Goal: Transaction & Acquisition: Purchase product/service

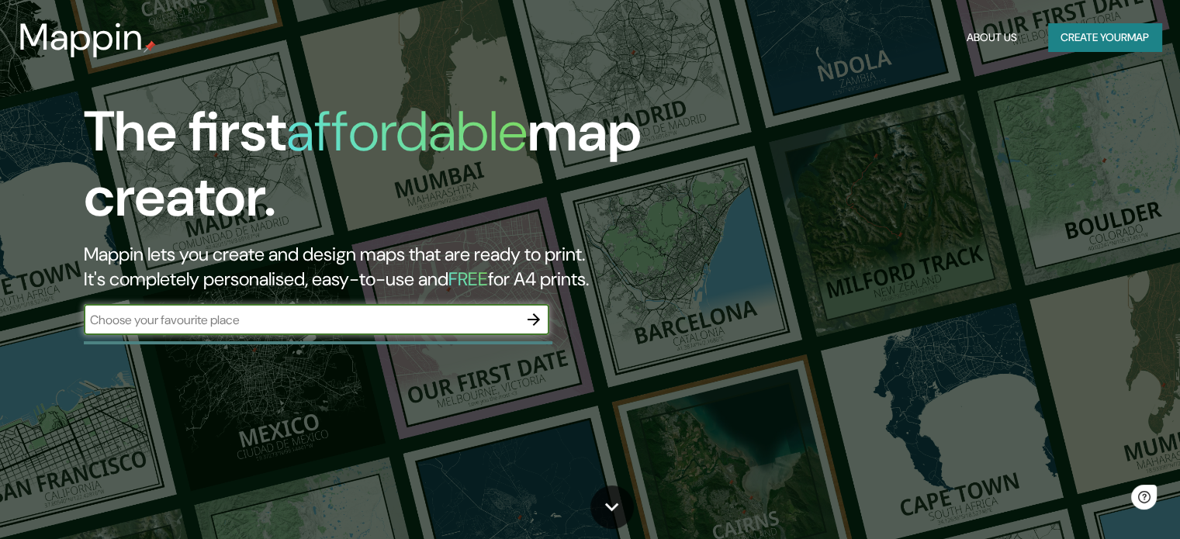
click at [405, 323] on input "text" at bounding box center [301, 320] width 434 height 18
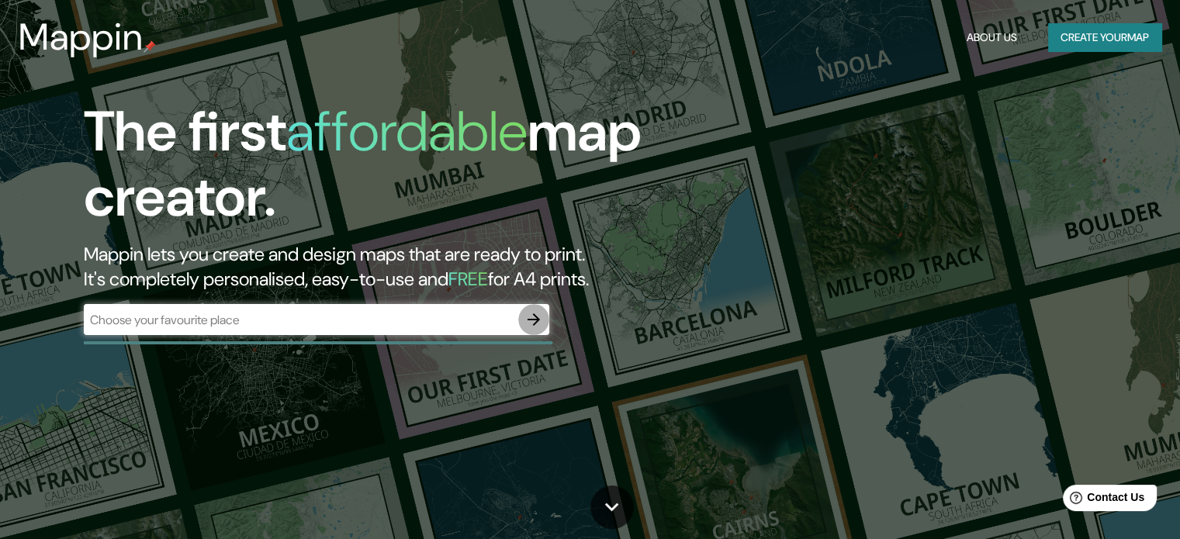
click at [533, 326] on icon "button" at bounding box center [533, 319] width 19 height 19
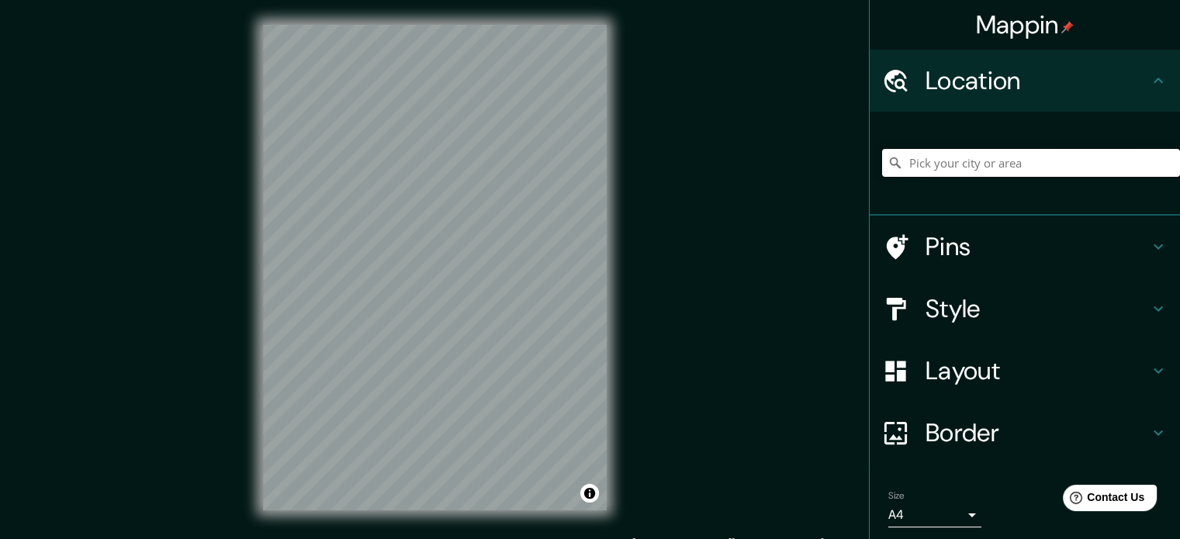
click at [929, 168] on input "Pick your city or area" at bounding box center [1031, 163] width 298 height 28
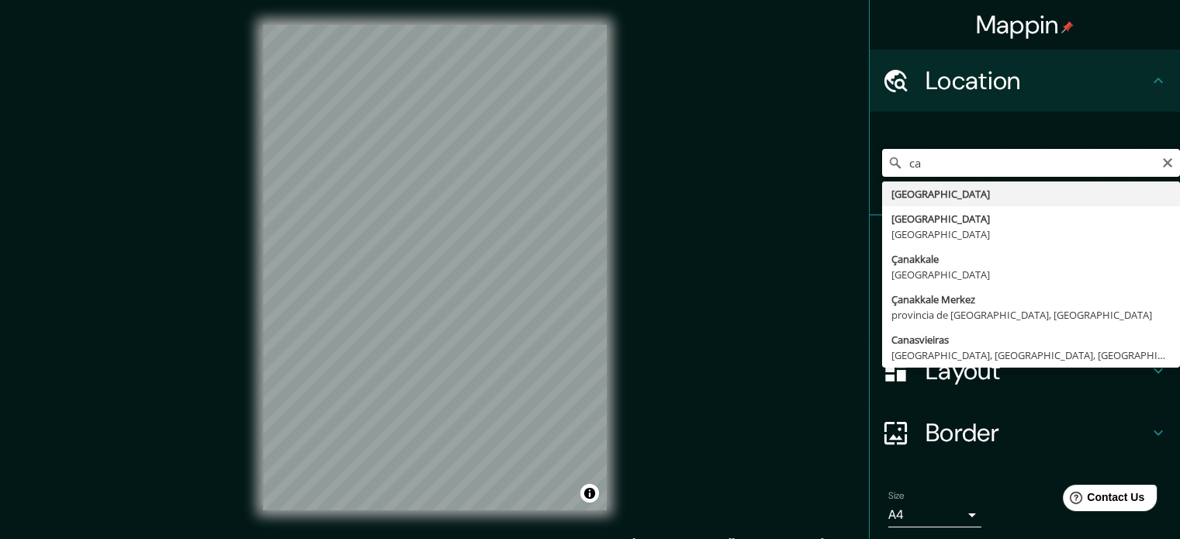
type input "c"
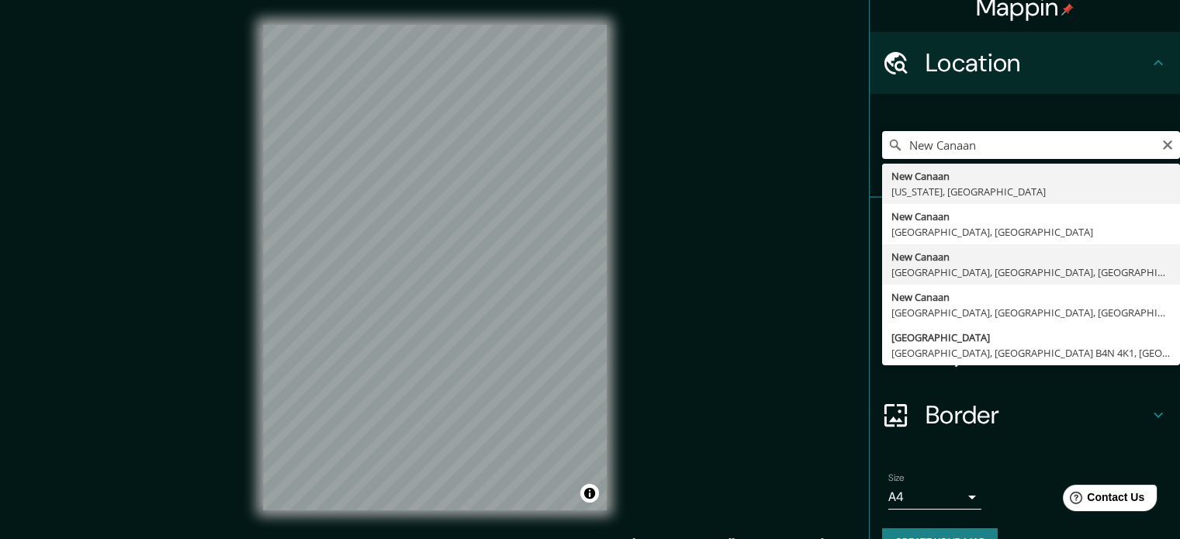
scroll to position [28, 0]
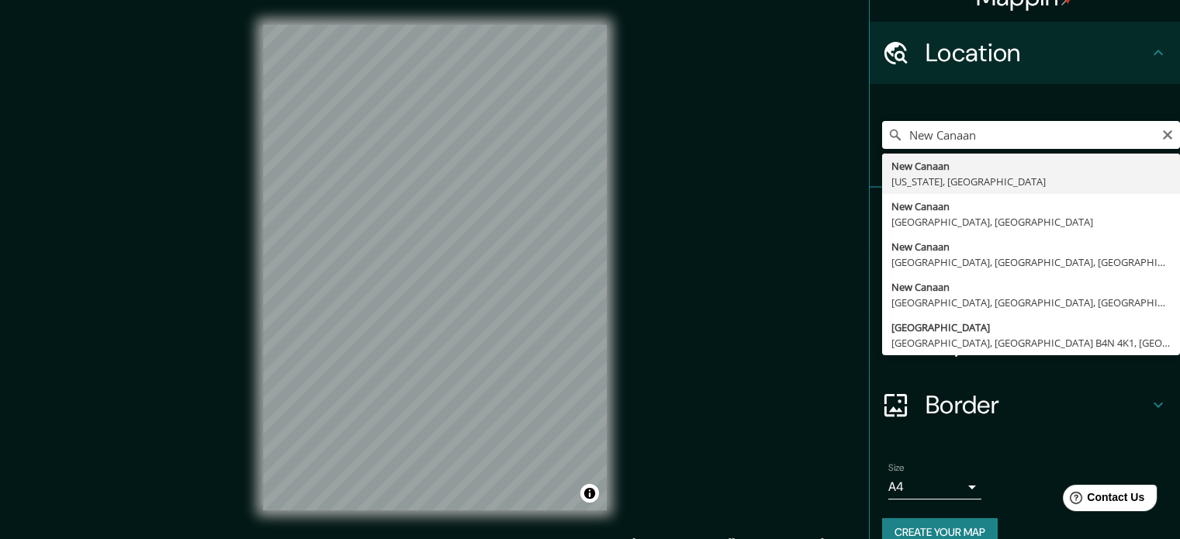
type input "[GEOGRAPHIC_DATA], [US_STATE], [GEOGRAPHIC_DATA]"
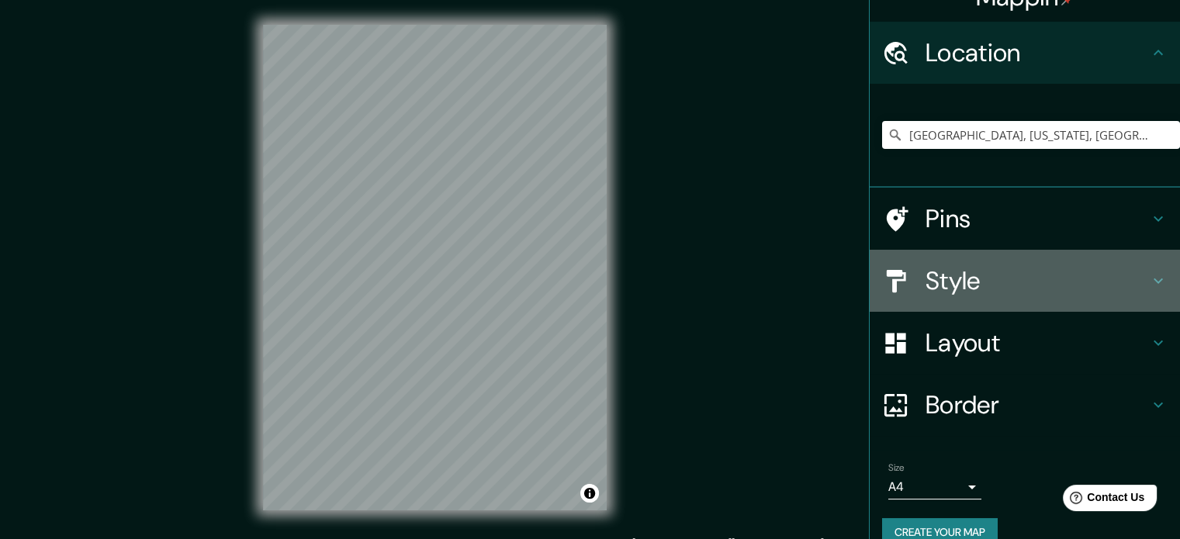
click at [1004, 286] on h4 "Style" at bounding box center [1036, 280] width 223 height 31
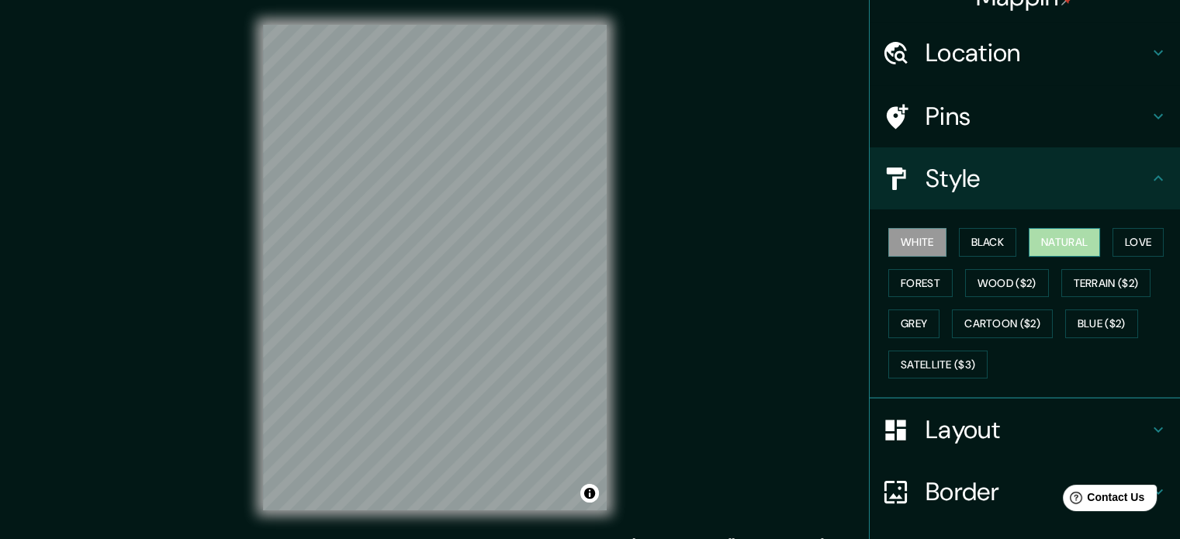
click at [1059, 244] on button "Natural" at bounding box center [1063, 242] width 71 height 29
click at [551, 217] on div at bounding box center [552, 218] width 12 height 12
click at [213, 0] on html "Mappin Location [GEOGRAPHIC_DATA], [US_STATE], [GEOGRAPHIC_DATA] Pins Style Whi…" at bounding box center [590, 269] width 1180 height 539
drag, startPoint x: 1005, startPoint y: 331, endPoint x: 1014, endPoint y: 422, distance: 91.1
click at [1014, 422] on ul "Location [GEOGRAPHIC_DATA], [US_STATE], [GEOGRAPHIC_DATA] Pins Style White Blac…" at bounding box center [1024, 337] width 310 height 630
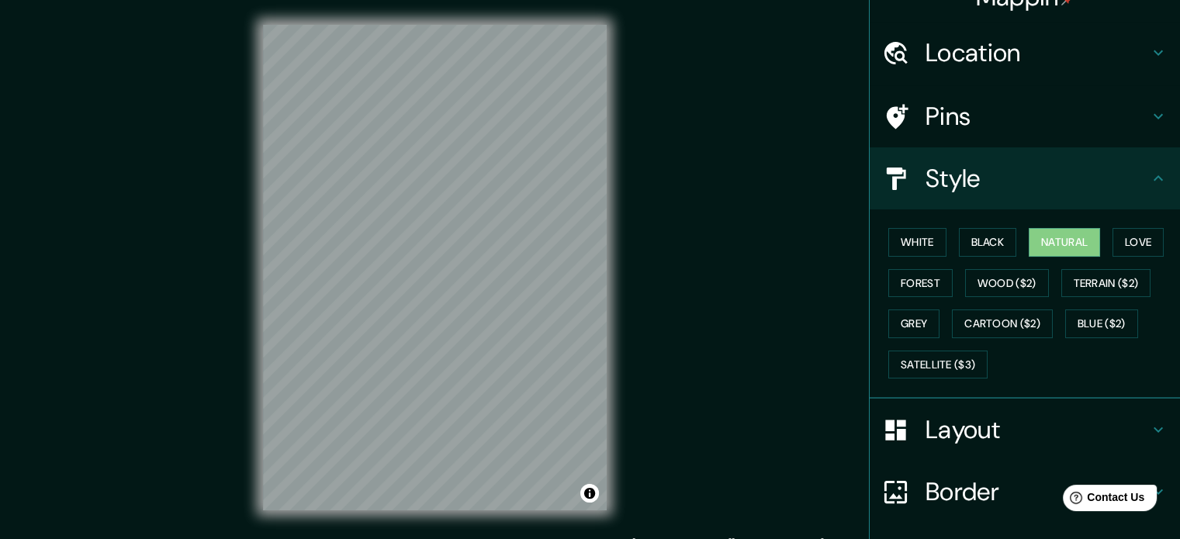
scroll to position [0, 0]
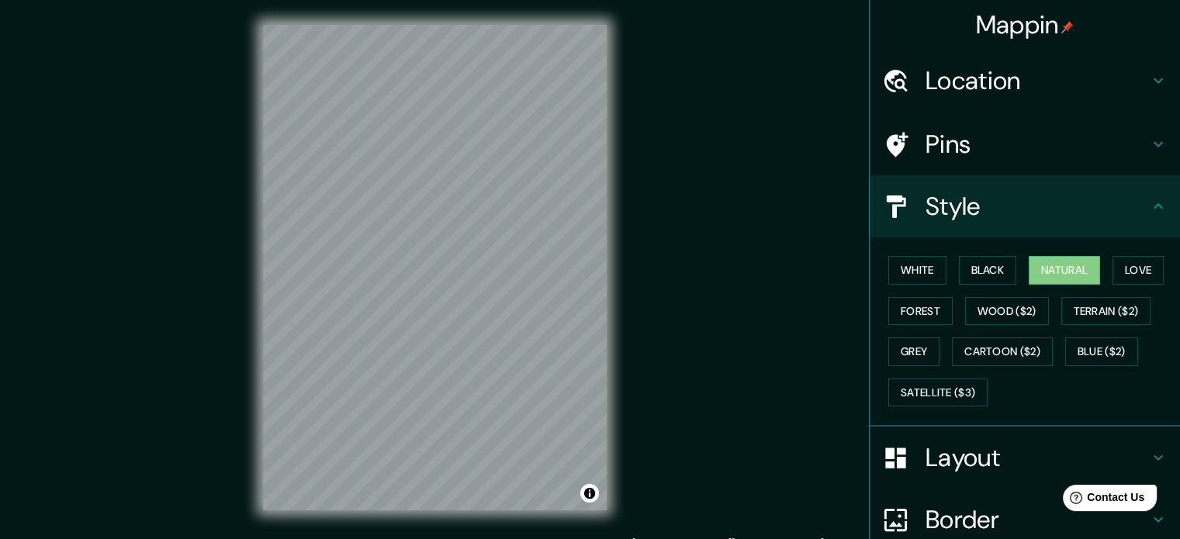
click at [976, 91] on h4 "Location" at bounding box center [1036, 80] width 223 height 31
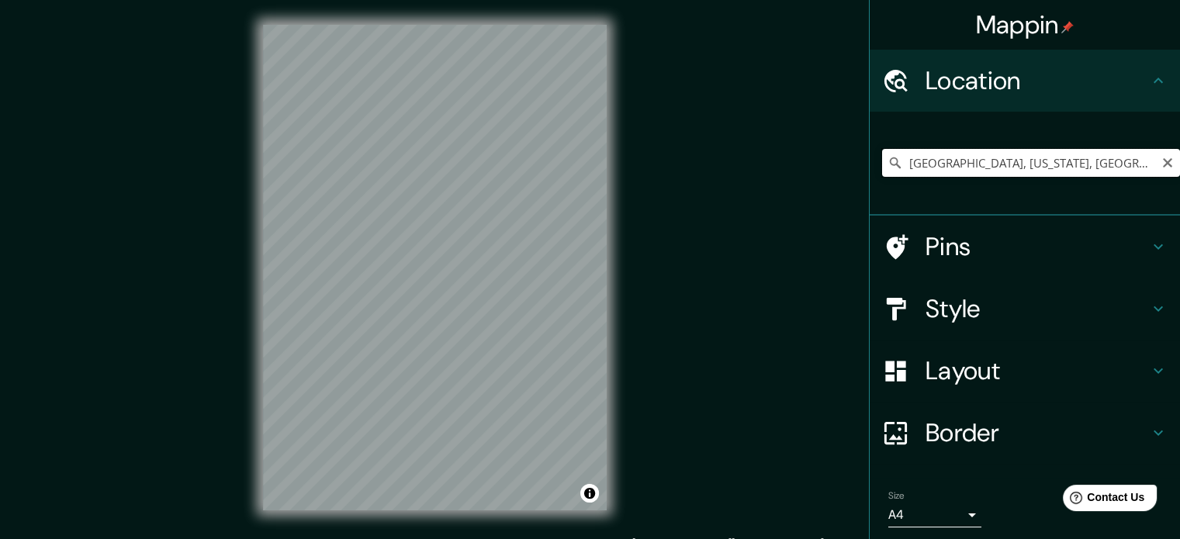
click at [1097, 167] on input "[GEOGRAPHIC_DATA], [US_STATE], [GEOGRAPHIC_DATA]" at bounding box center [1031, 163] width 298 height 28
click at [1124, 161] on input "[GEOGRAPHIC_DATA], [US_STATE], [GEOGRAPHIC_DATA]" at bounding box center [1031, 163] width 298 height 28
click at [1148, 163] on input "[GEOGRAPHIC_DATA], [US_STATE], [GEOGRAPHIC_DATA]" at bounding box center [1031, 163] width 298 height 28
click at [1162, 161] on icon "Clear" at bounding box center [1166, 162] width 9 height 9
type input "m"
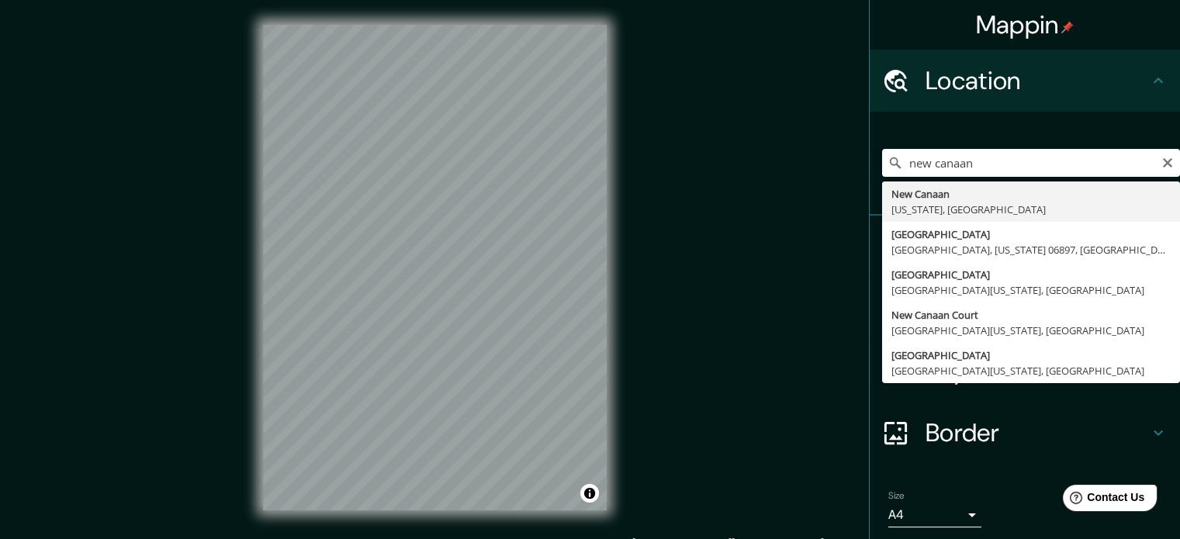
type input "[GEOGRAPHIC_DATA], [US_STATE], [GEOGRAPHIC_DATA]"
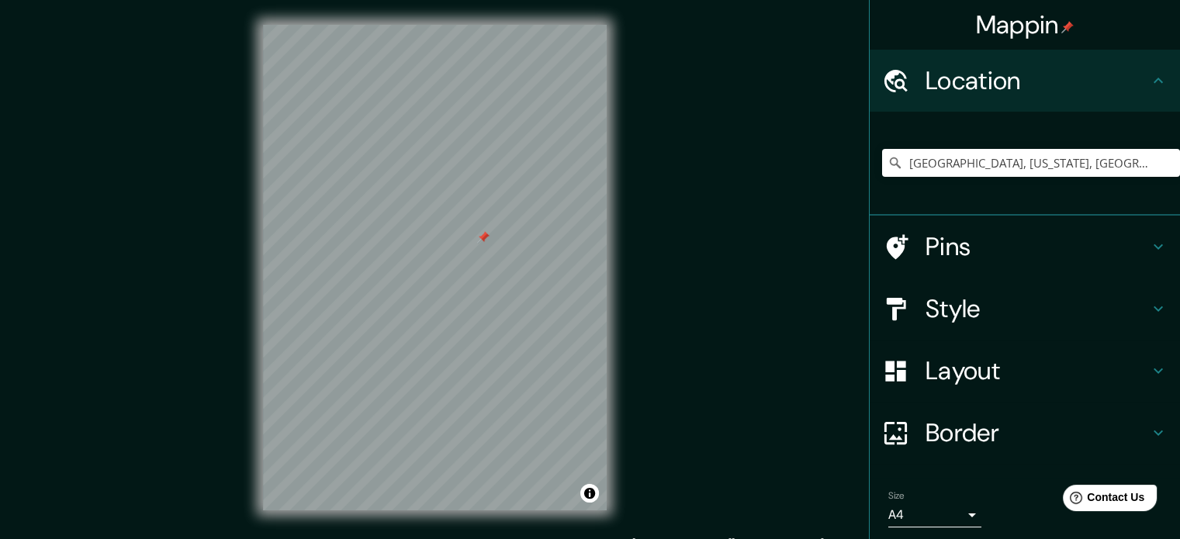
click at [481, 234] on div at bounding box center [483, 237] width 12 height 12
